Goal: Task Accomplishment & Management: Manage account settings

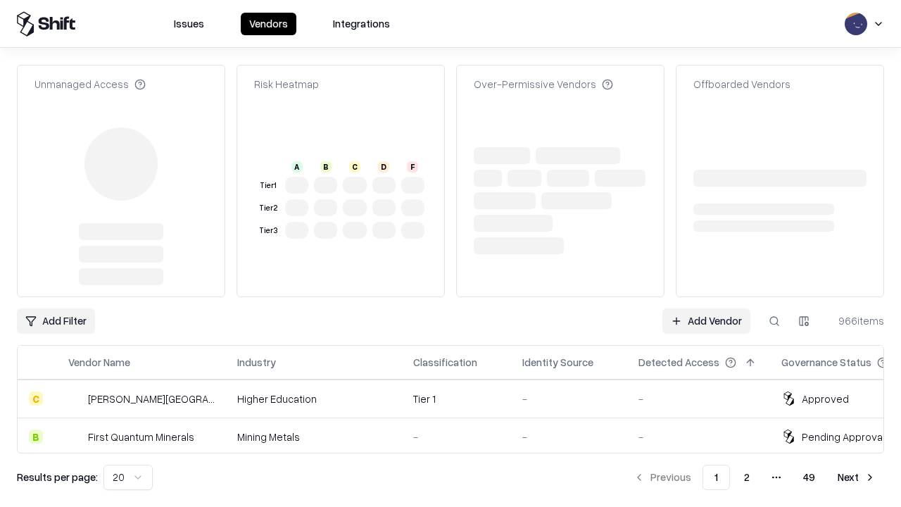
click at [706, 308] on link "Add Vendor" at bounding box center [706, 320] width 88 height 25
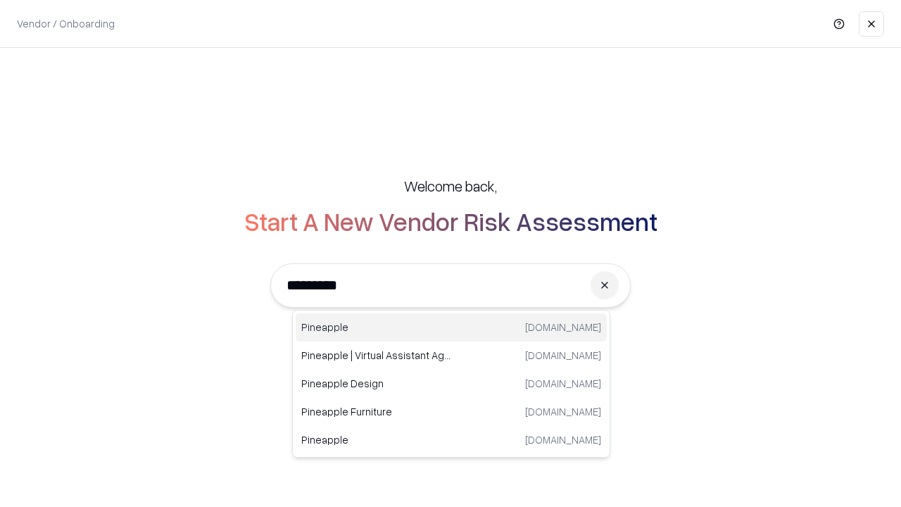
click at [451, 327] on div "Pineapple pineappleenergy.com" at bounding box center [451, 327] width 311 height 28
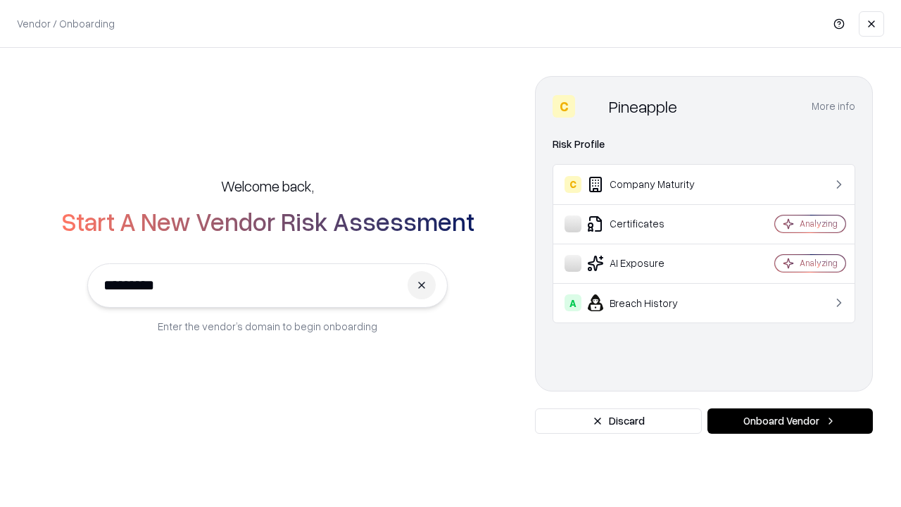
type input "*********"
click at [790, 421] on button "Onboard Vendor" at bounding box center [789, 420] width 165 height 25
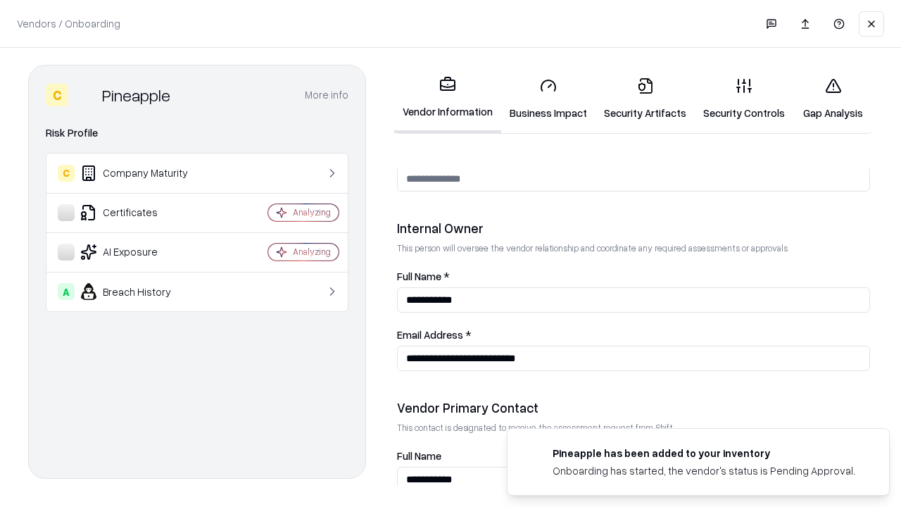
scroll to position [729, 0]
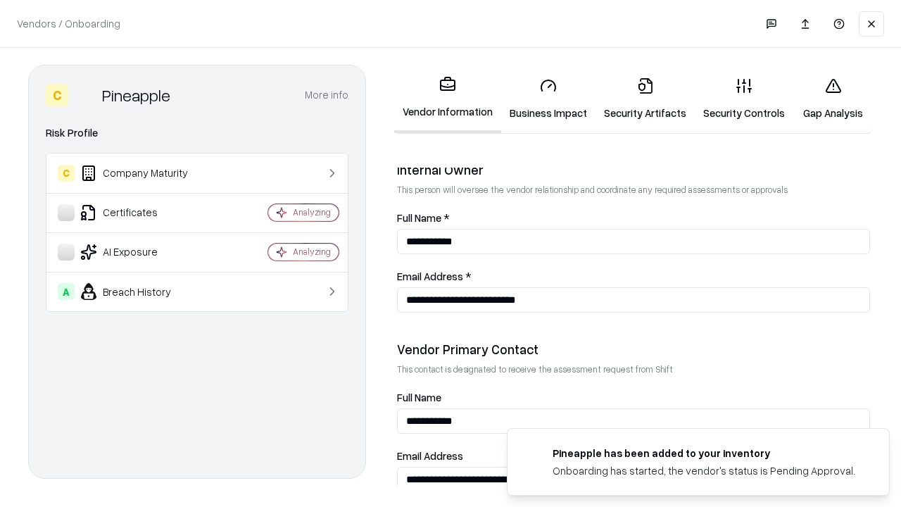
click at [645, 99] on link "Security Artifacts" at bounding box center [645, 98] width 99 height 65
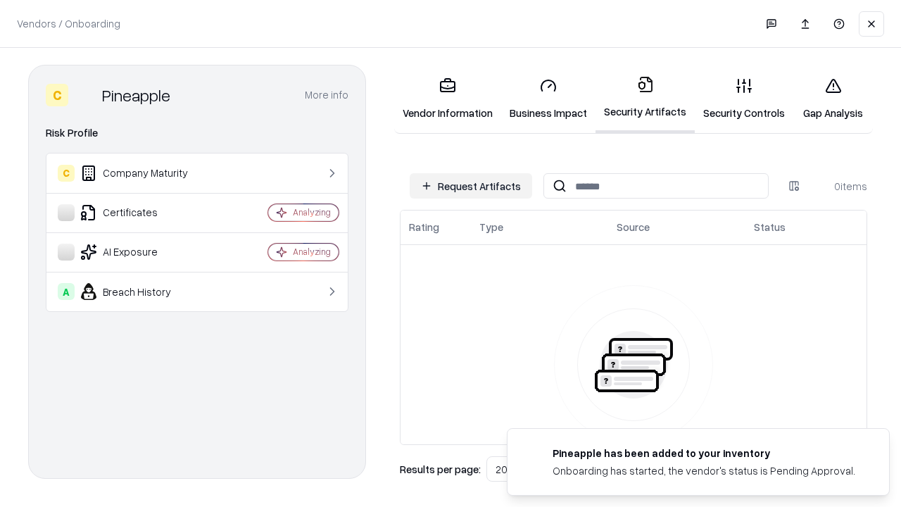
click at [471, 186] on button "Request Artifacts" at bounding box center [471, 185] width 122 height 25
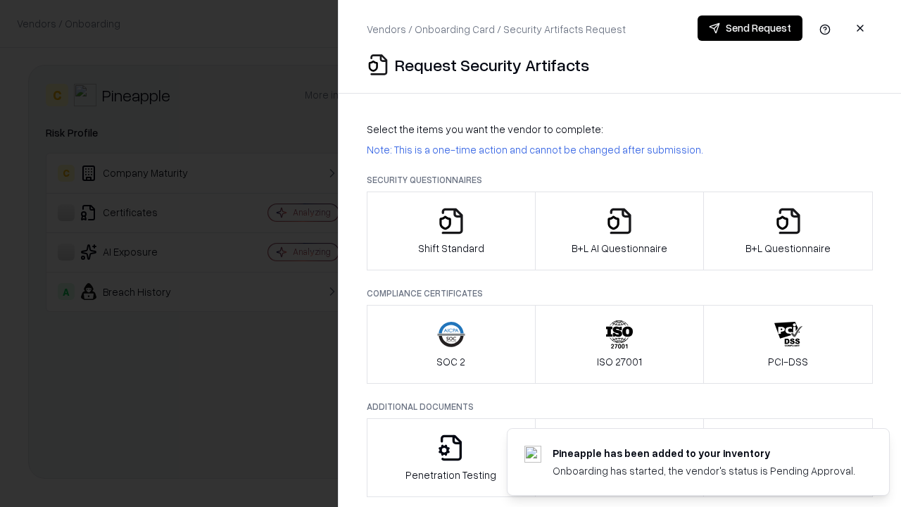
click at [788, 231] on icon "button" at bounding box center [788, 221] width 28 height 28
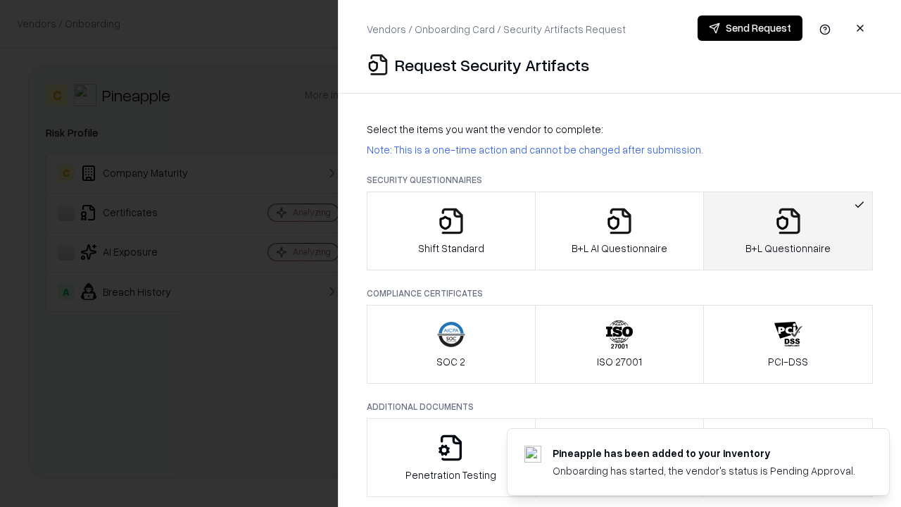
click at [619, 231] on icon "button" at bounding box center [619, 221] width 28 height 28
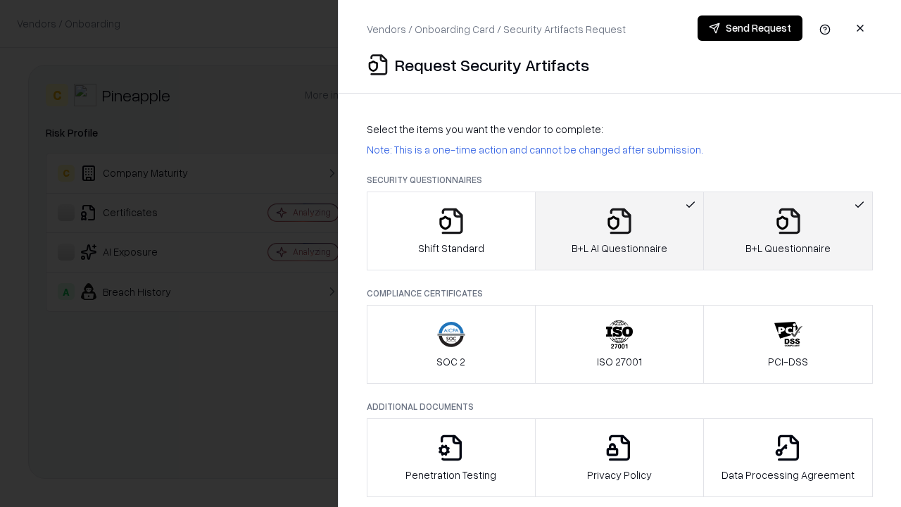
click at [750, 28] on button "Send Request" at bounding box center [750, 27] width 105 height 25
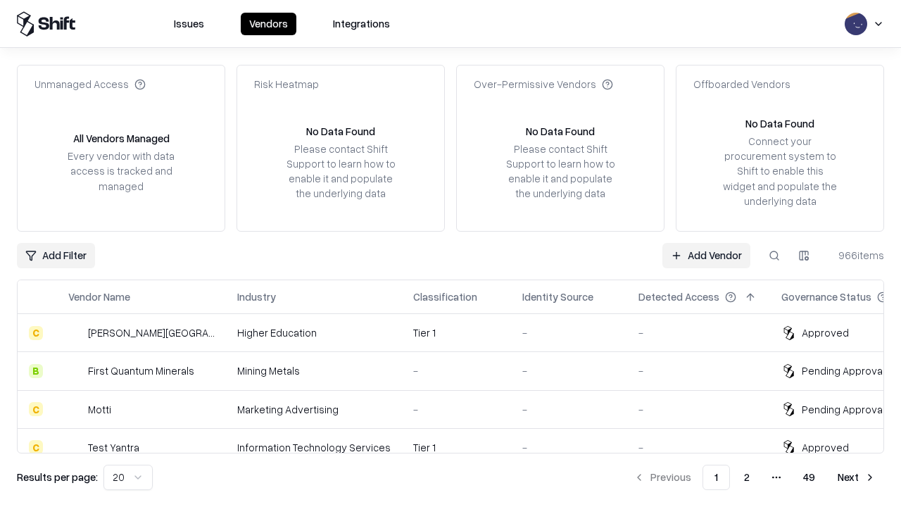
click at [774, 255] on button at bounding box center [774, 255] width 25 height 25
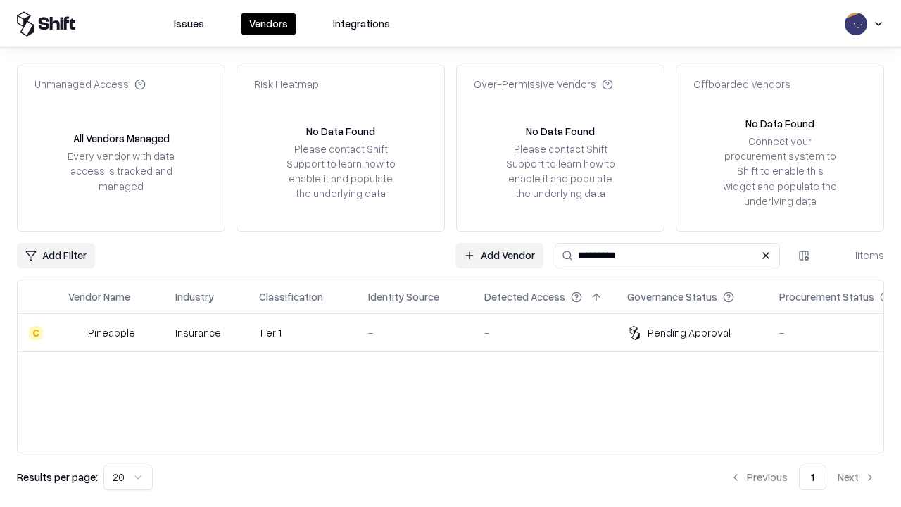
type input "*********"
click at [459, 332] on div "-" at bounding box center [415, 332] width 94 height 15
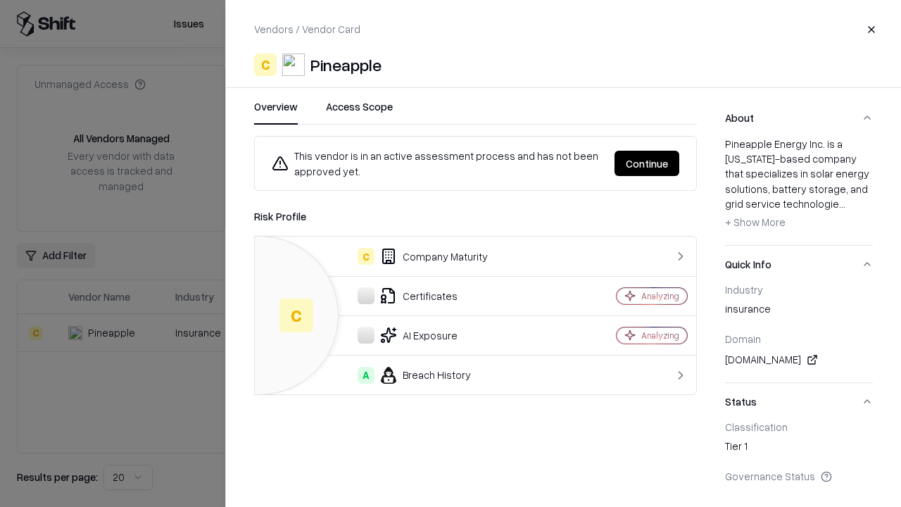
click at [647, 163] on button "Continue" at bounding box center [647, 163] width 65 height 25
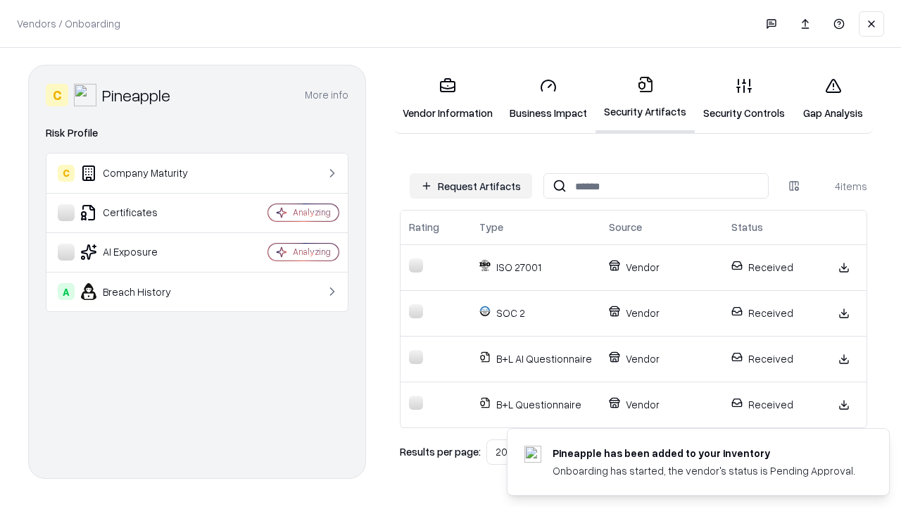
click at [833, 99] on link "Gap Analysis" at bounding box center [833, 98] width 80 height 65
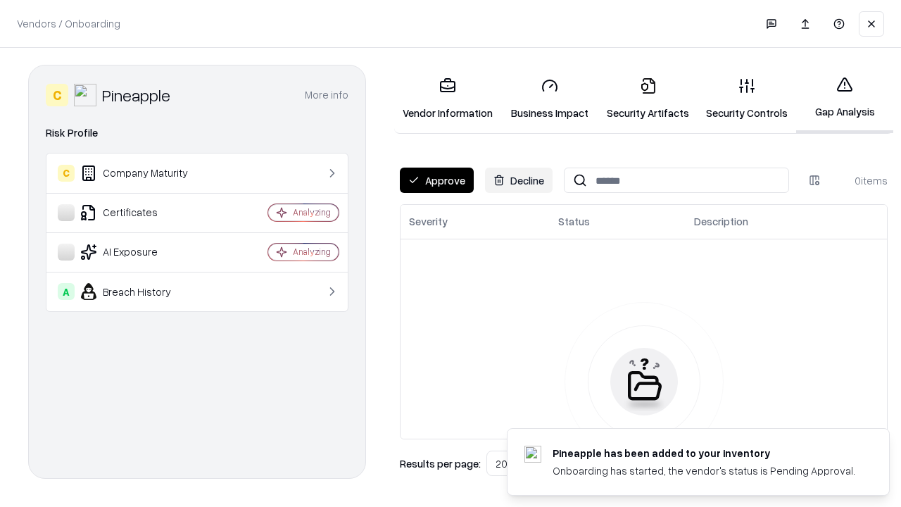
click at [436, 180] on button "Approve" at bounding box center [437, 180] width 74 height 25
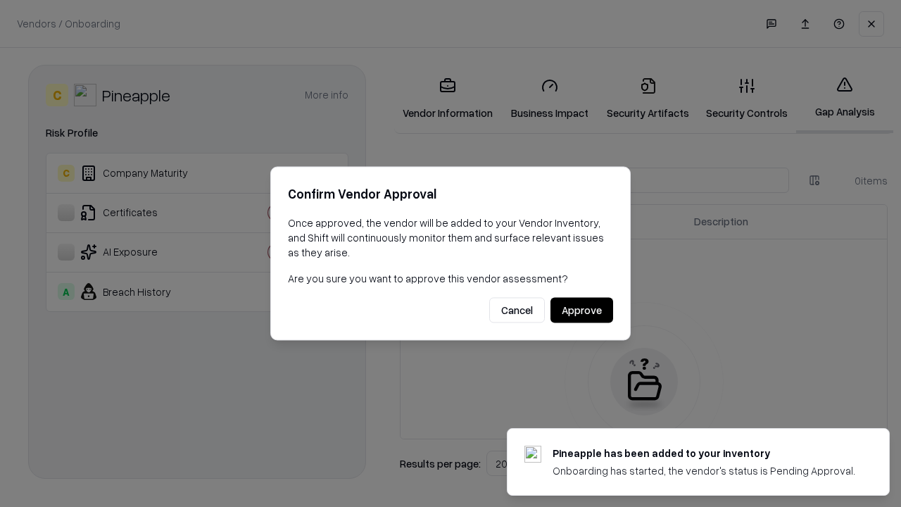
click at [581, 310] on button "Approve" at bounding box center [581, 310] width 63 height 25
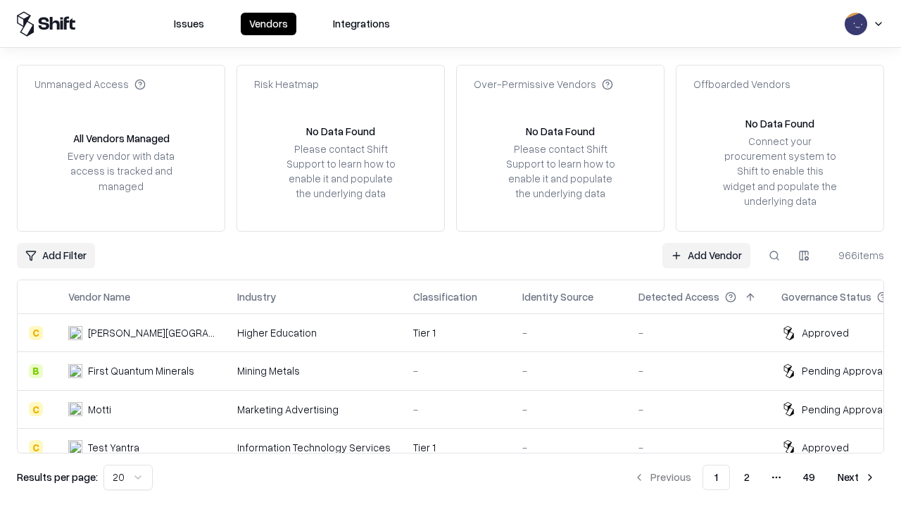
type input "*********"
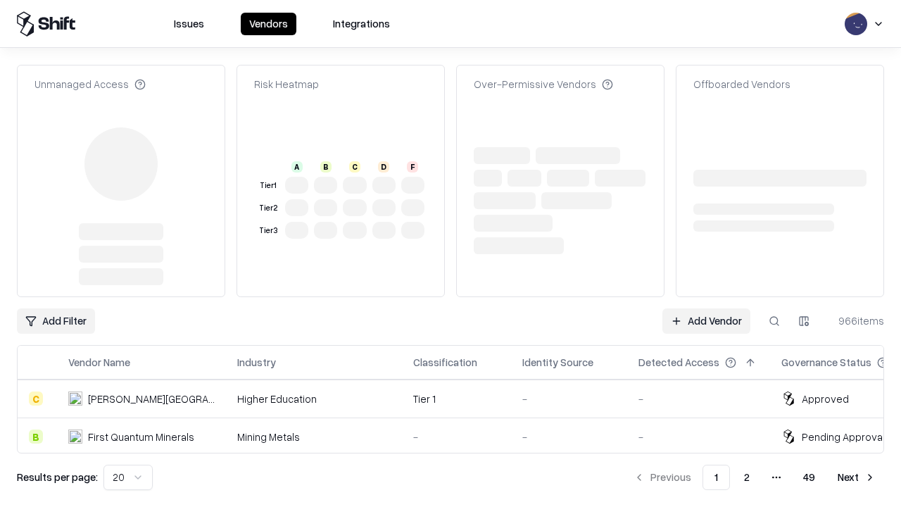
click at [706, 308] on link "Add Vendor" at bounding box center [706, 320] width 88 height 25
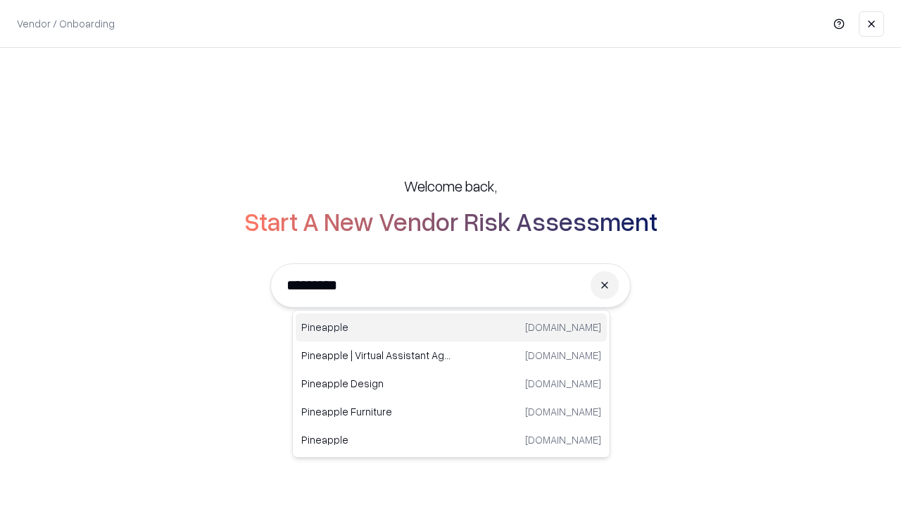
click at [451, 327] on div "Pineapple [DOMAIN_NAME]" at bounding box center [451, 327] width 311 height 28
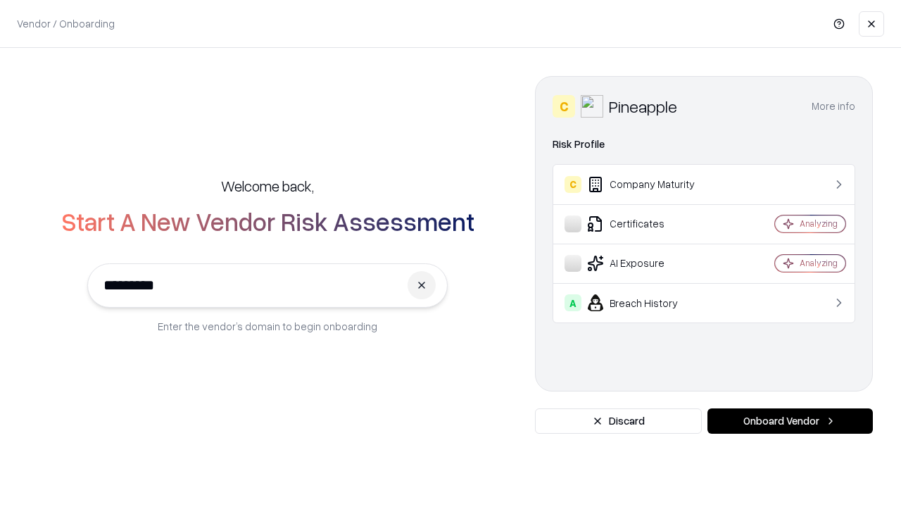
type input "*********"
click at [790, 421] on button "Onboard Vendor" at bounding box center [789, 420] width 165 height 25
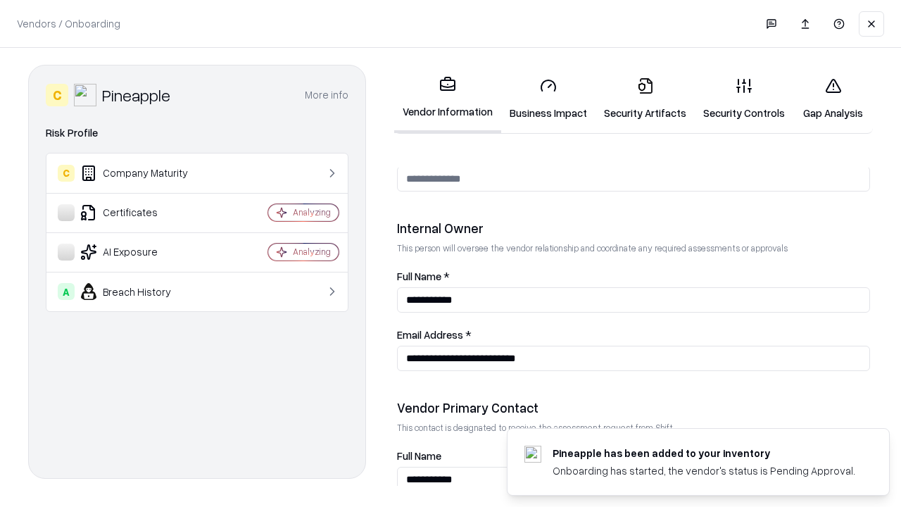
scroll to position [729, 0]
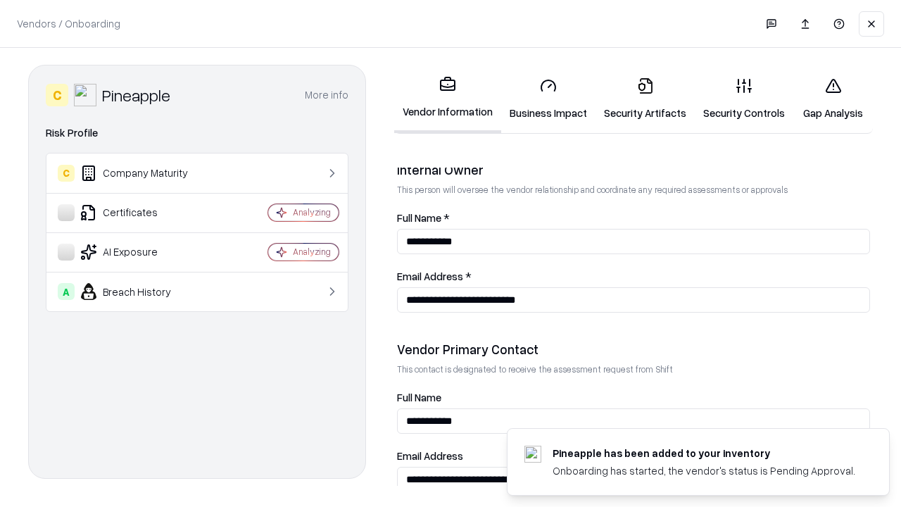
click at [833, 99] on link "Gap Analysis" at bounding box center [833, 98] width 80 height 65
